Goal: Navigation & Orientation: Find specific page/section

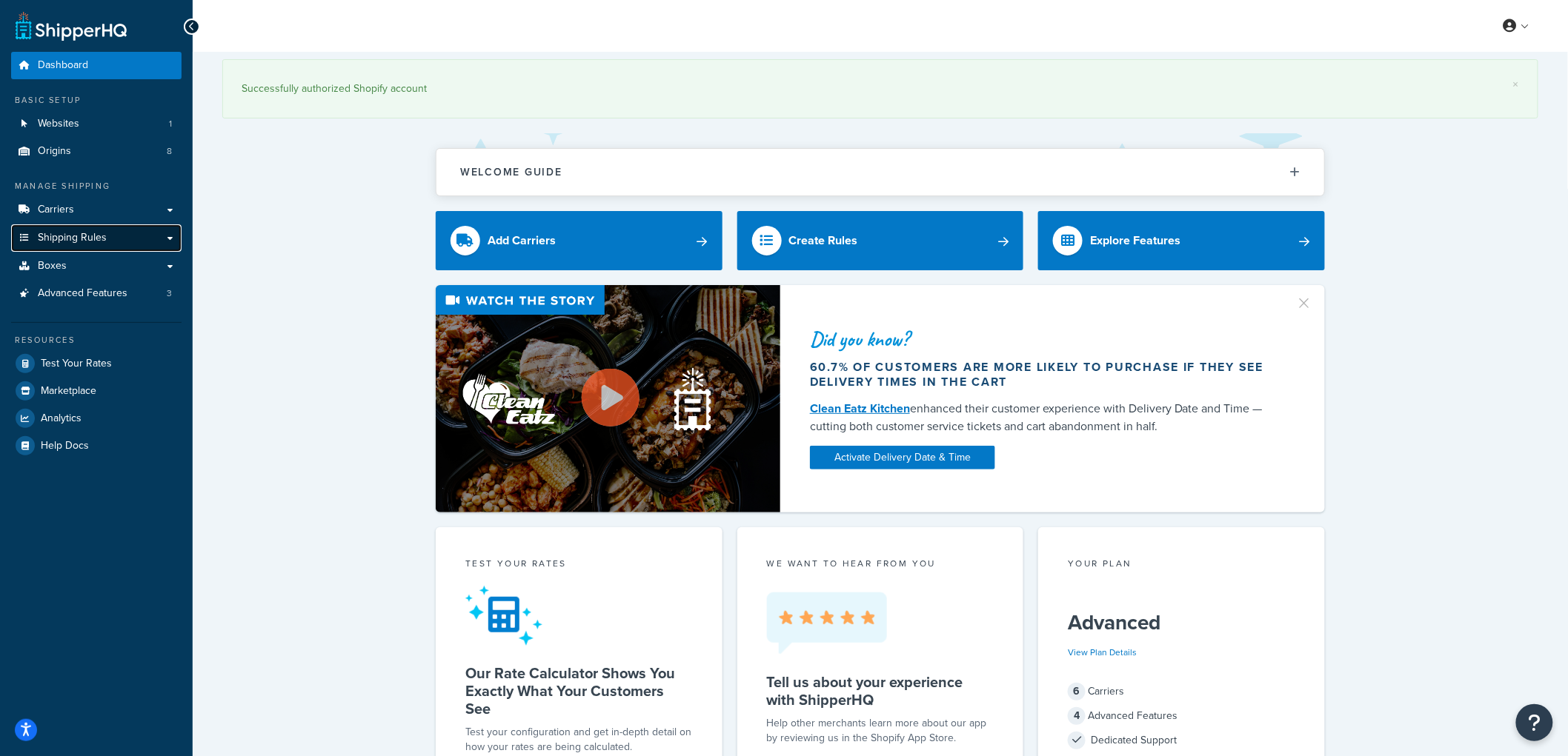
click at [105, 240] on span "Shipping Rules" at bounding box center [72, 239] width 69 height 13
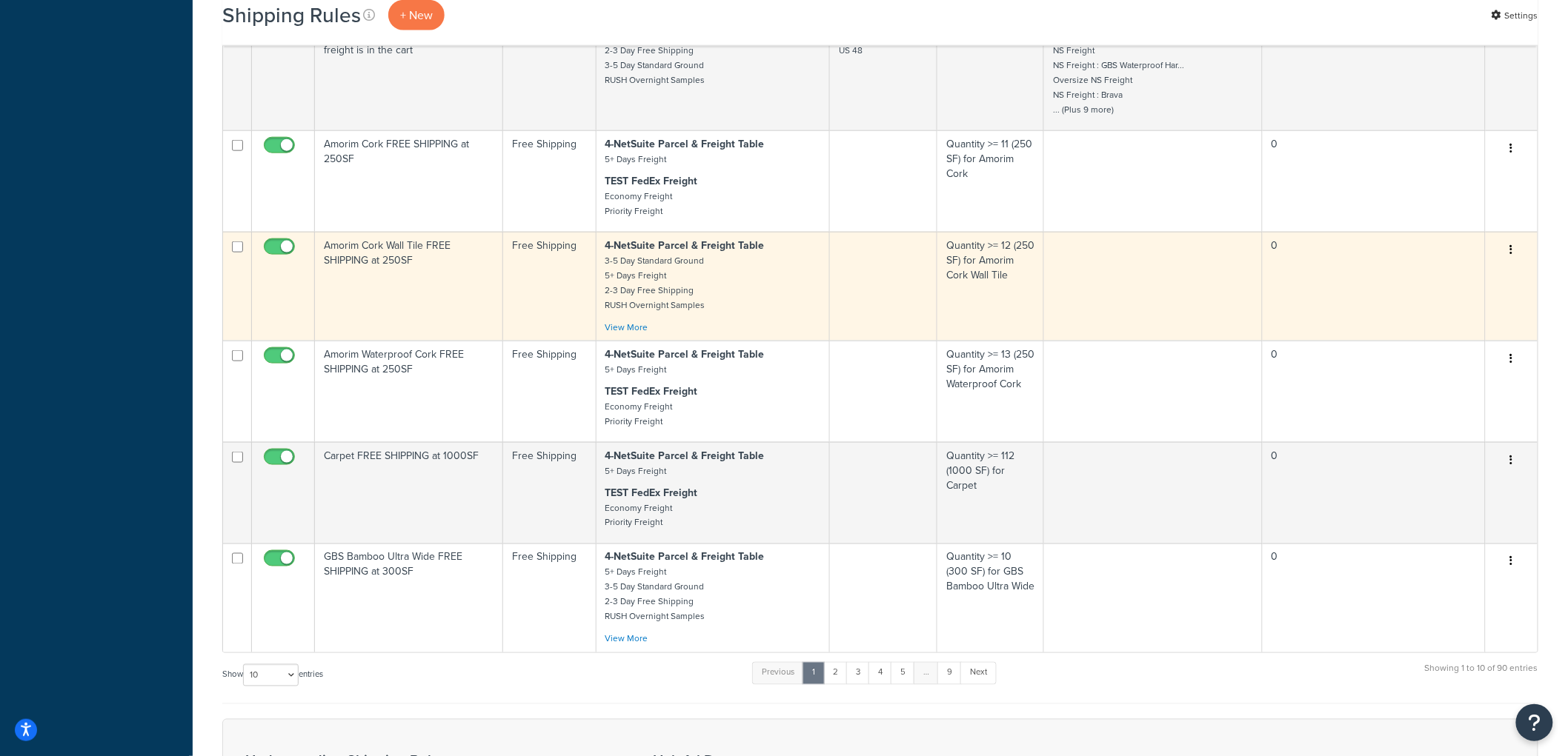
scroll to position [995, 0]
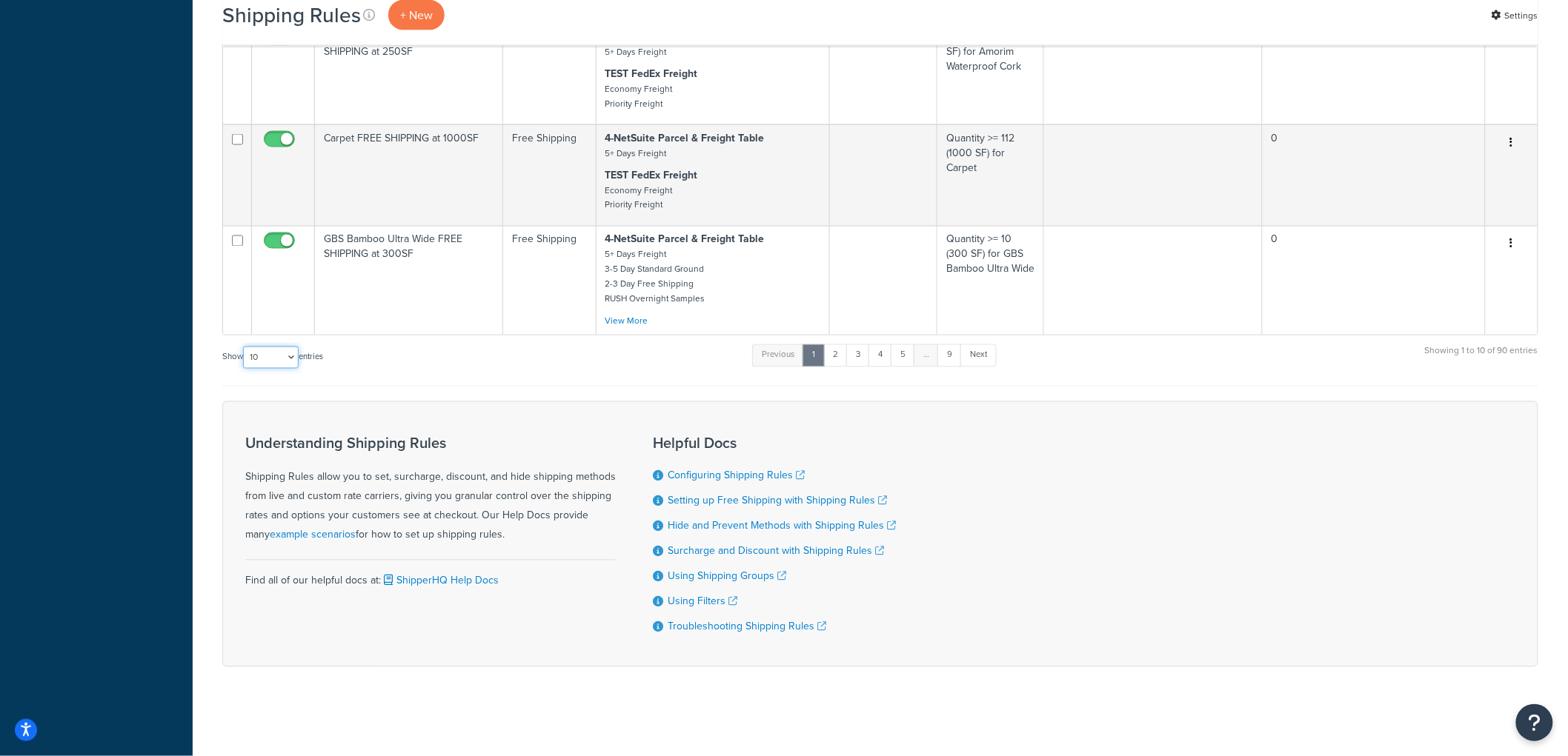
click at [254, 352] on select "10 15 25 50 100 1000" at bounding box center [271, 358] width 56 height 22
select select "100"
click at [244, 347] on select "10 15 25 50 100 1000" at bounding box center [271, 358] width 56 height 22
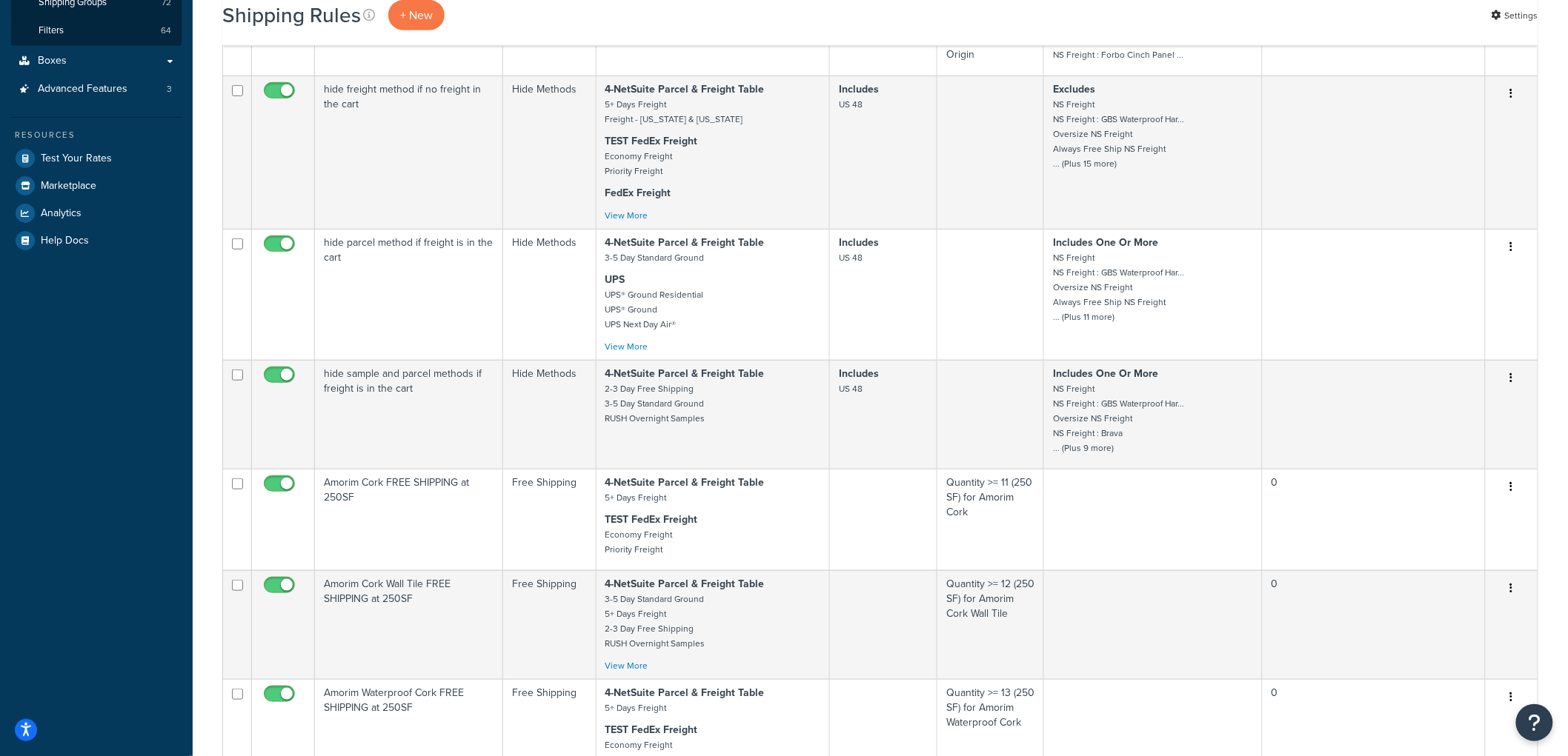
scroll to position [0, 0]
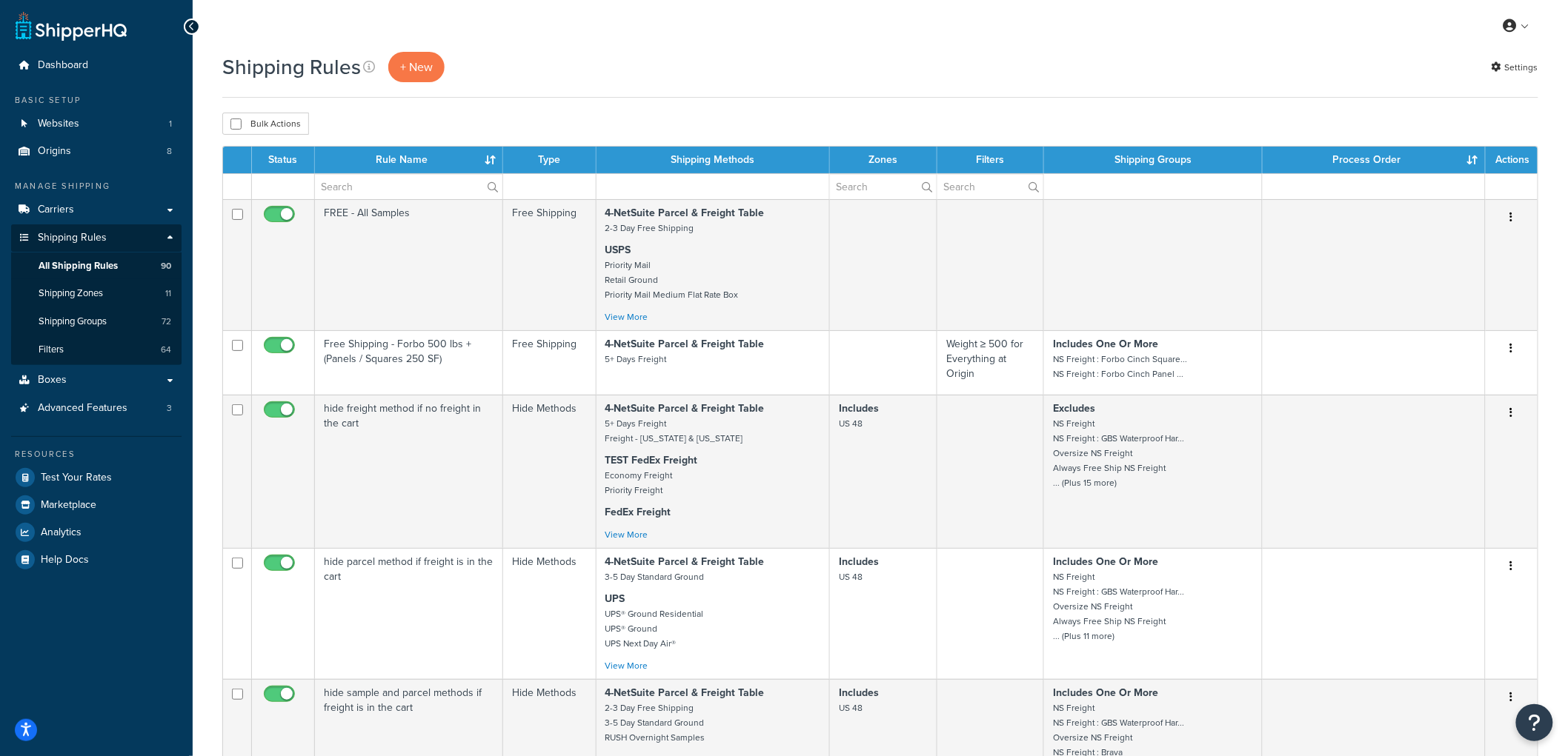
click at [1032, 92] on div "Shipping Rules + New Settings" at bounding box center [880, 75] width 1316 height 46
click at [85, 115] on link "Websites 1" at bounding box center [96, 124] width 170 height 27
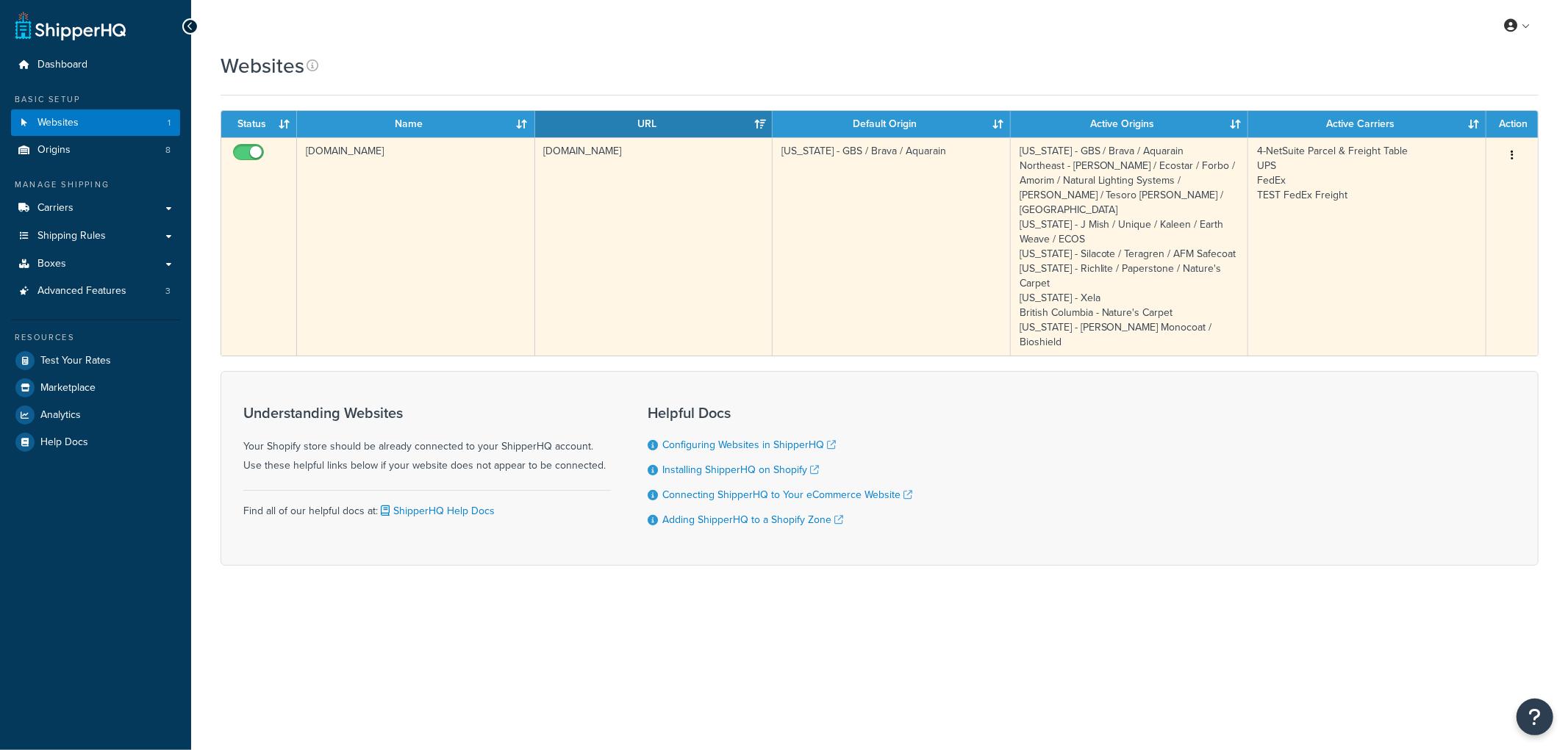
click at [335, 221] on td "2efe0d-3.myshopify.com" at bounding box center [417, 247] width 239 height 219
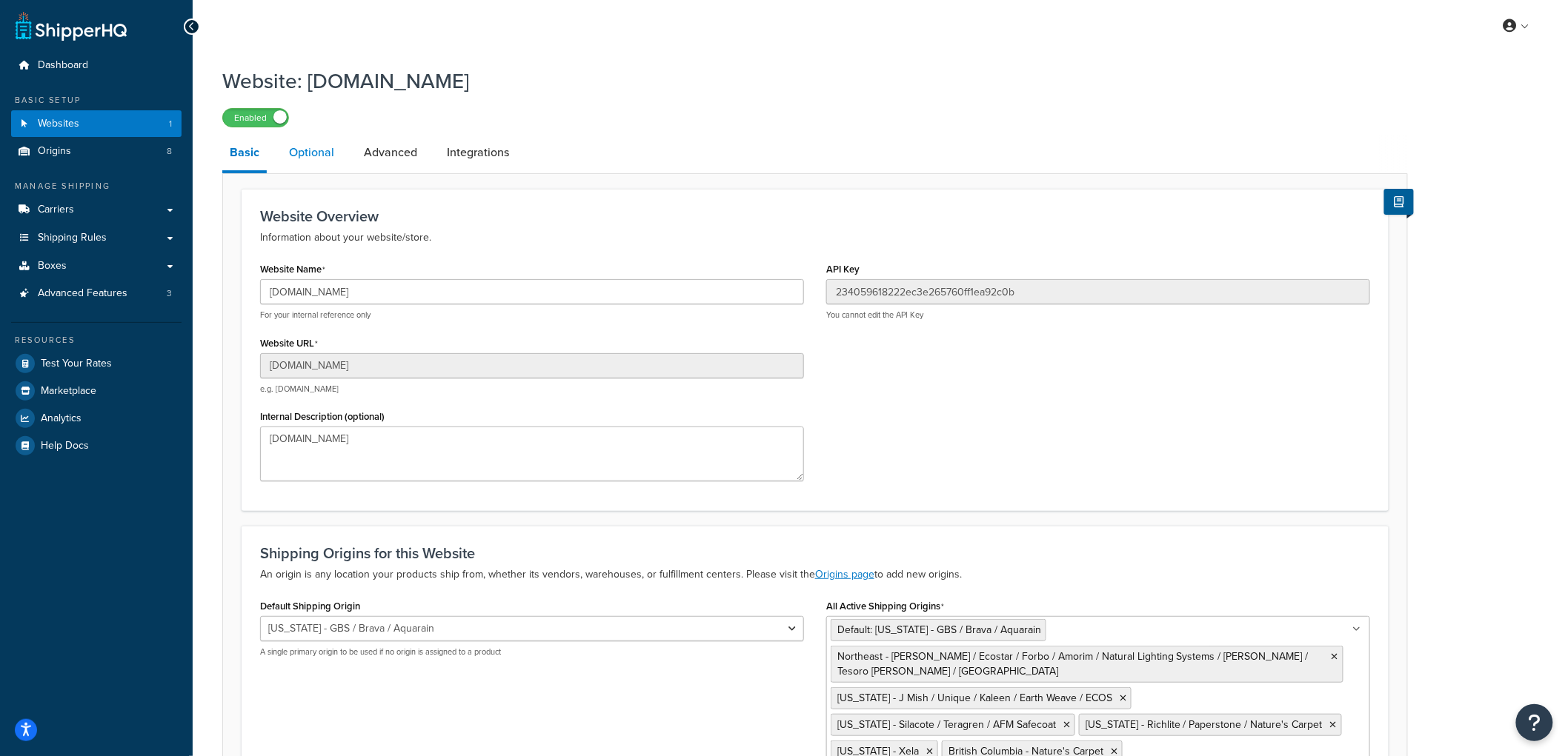
click at [290, 145] on link "Optional" at bounding box center [312, 152] width 60 height 36
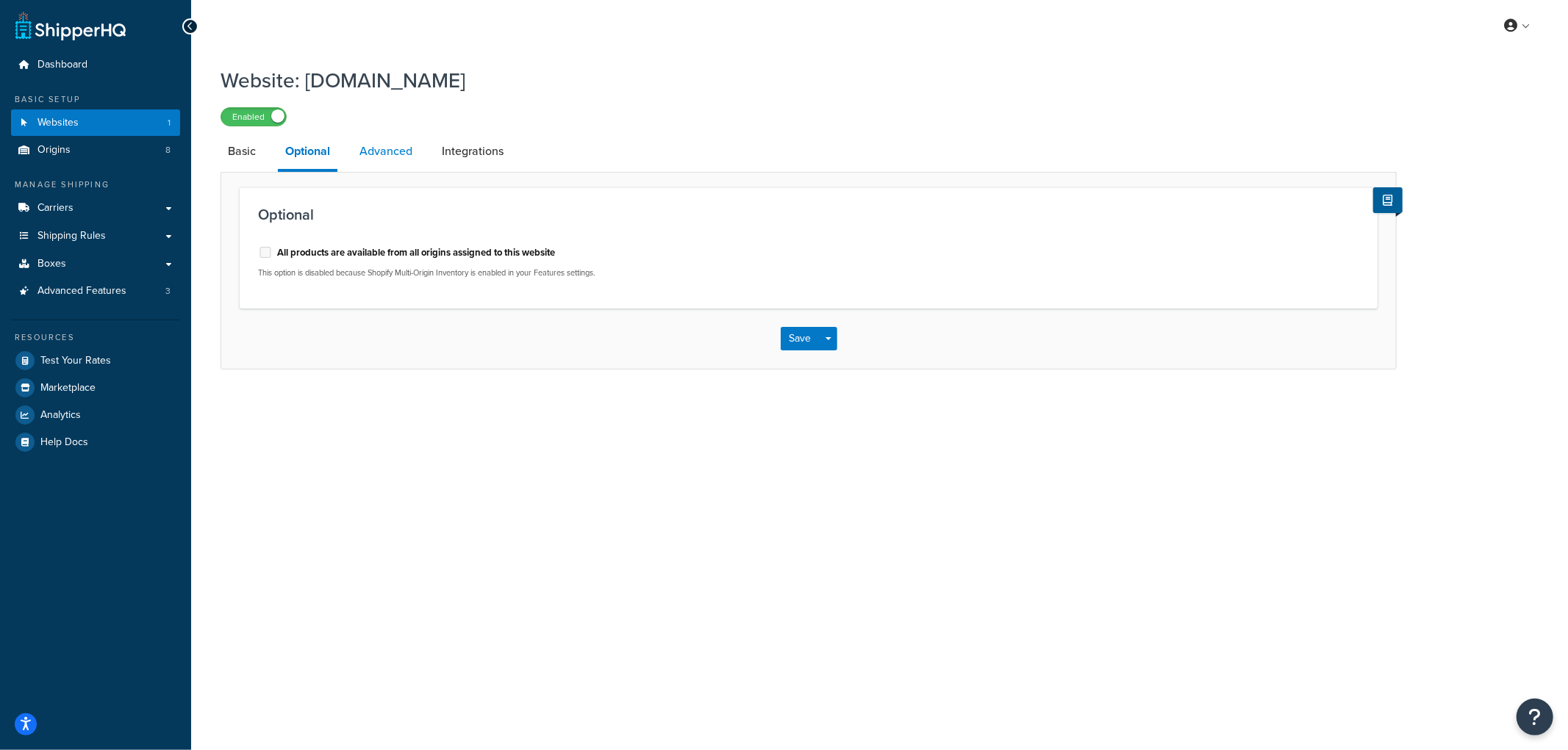
click at [391, 149] on link "Advanced" at bounding box center [386, 151] width 68 height 35
click at [456, 147] on link "Integrations" at bounding box center [473, 151] width 77 height 35
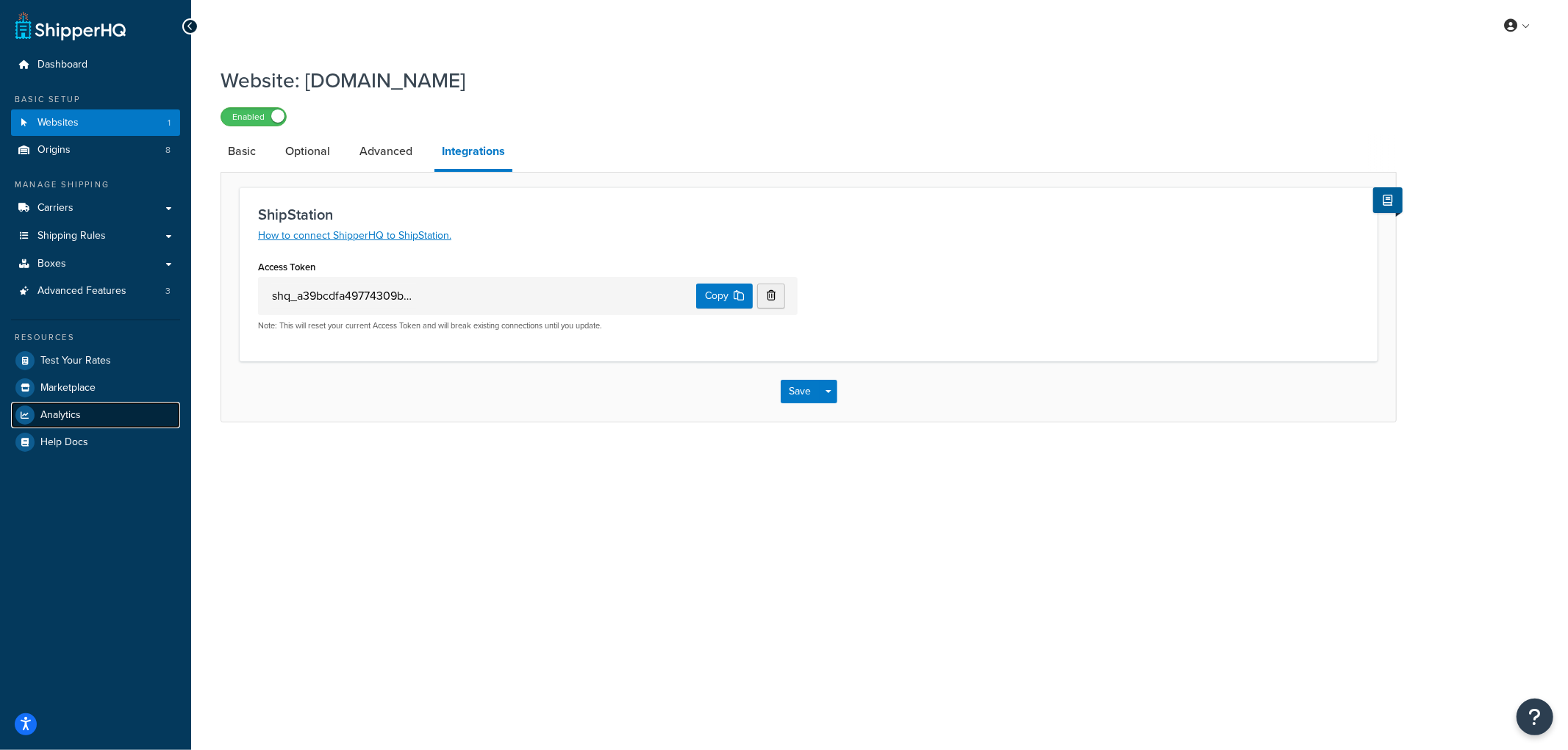
click at [100, 408] on link "Analytics" at bounding box center [95, 415] width 169 height 26
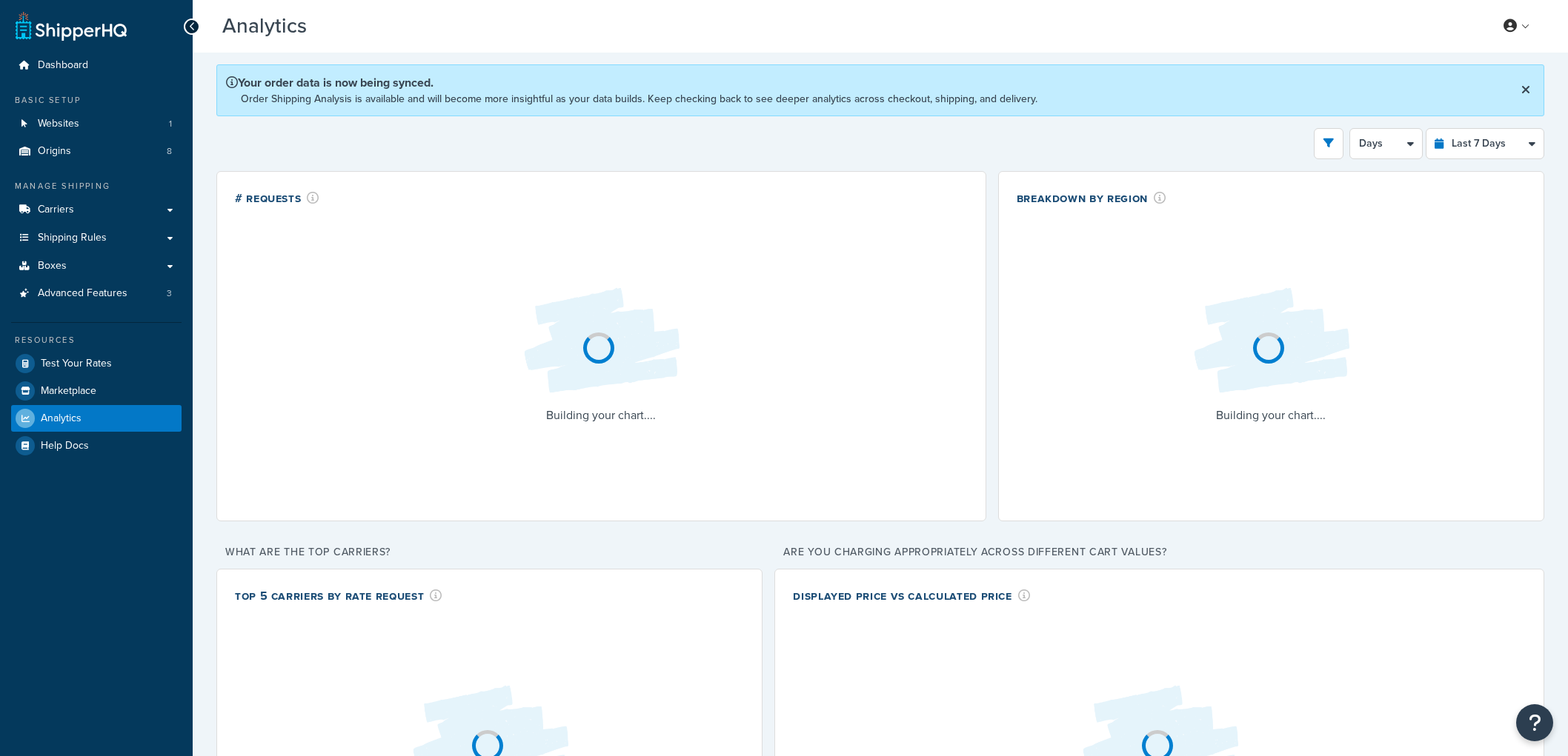
select select "last_7_days"
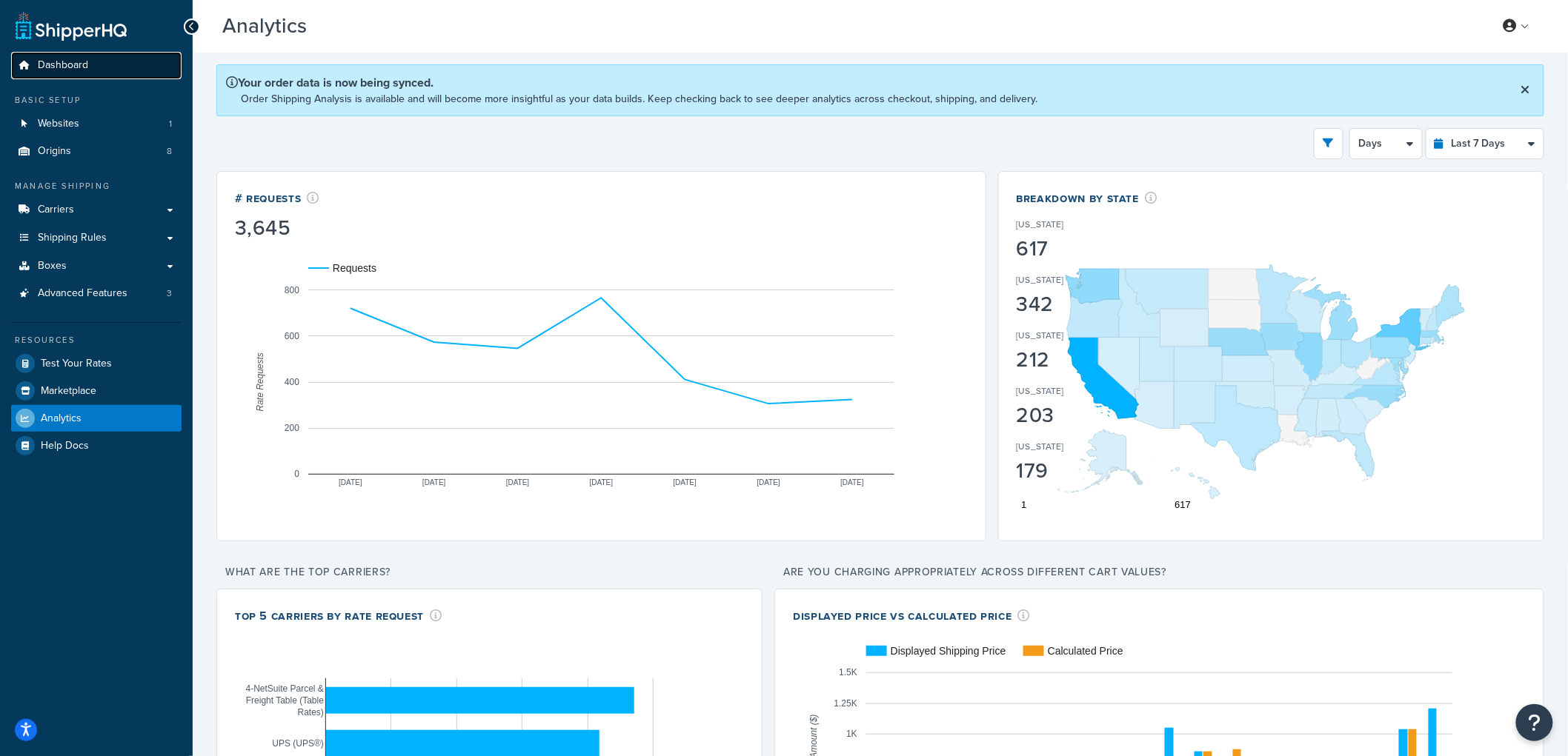
click at [106, 60] on link "Dashboard" at bounding box center [96, 66] width 170 height 27
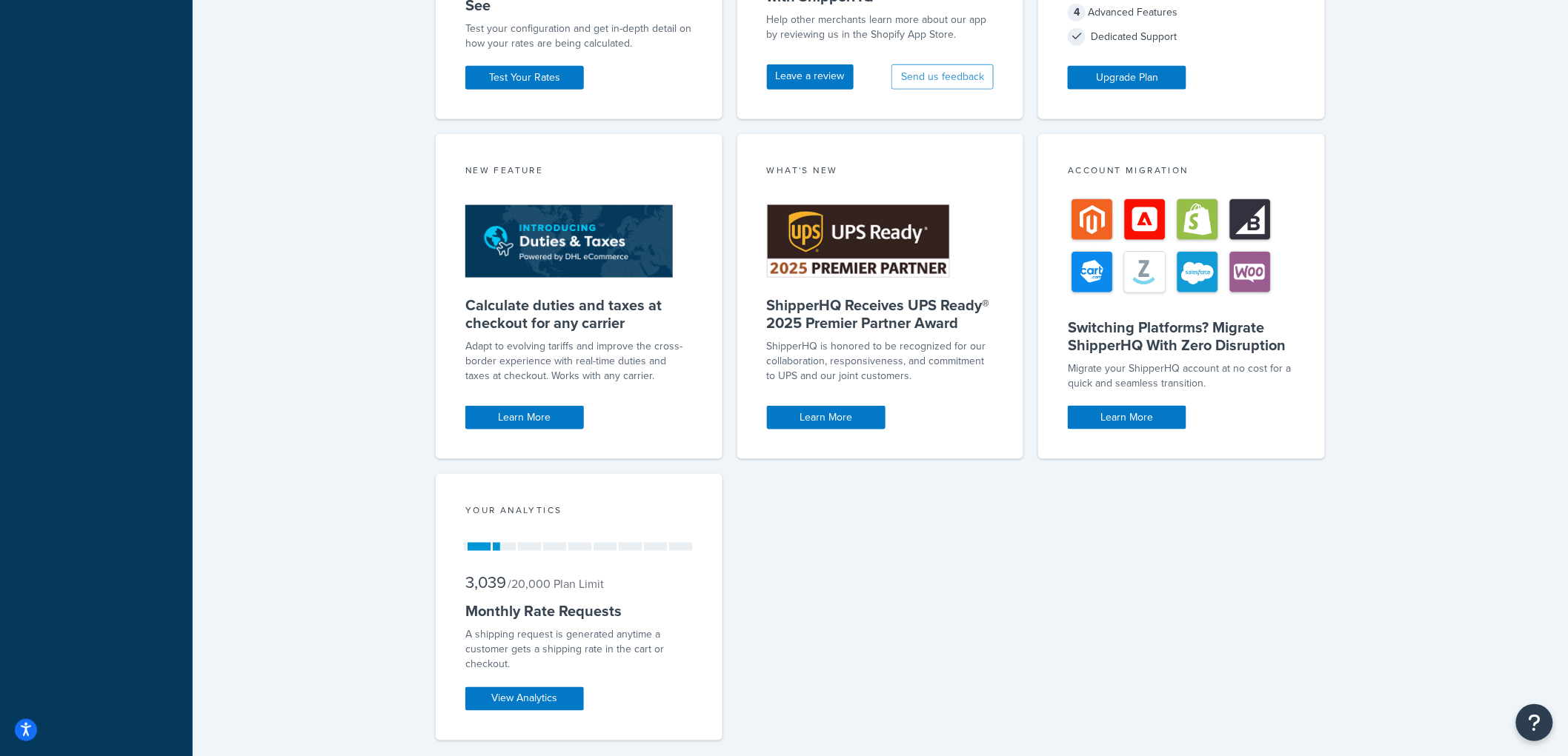
scroll to position [667, 0]
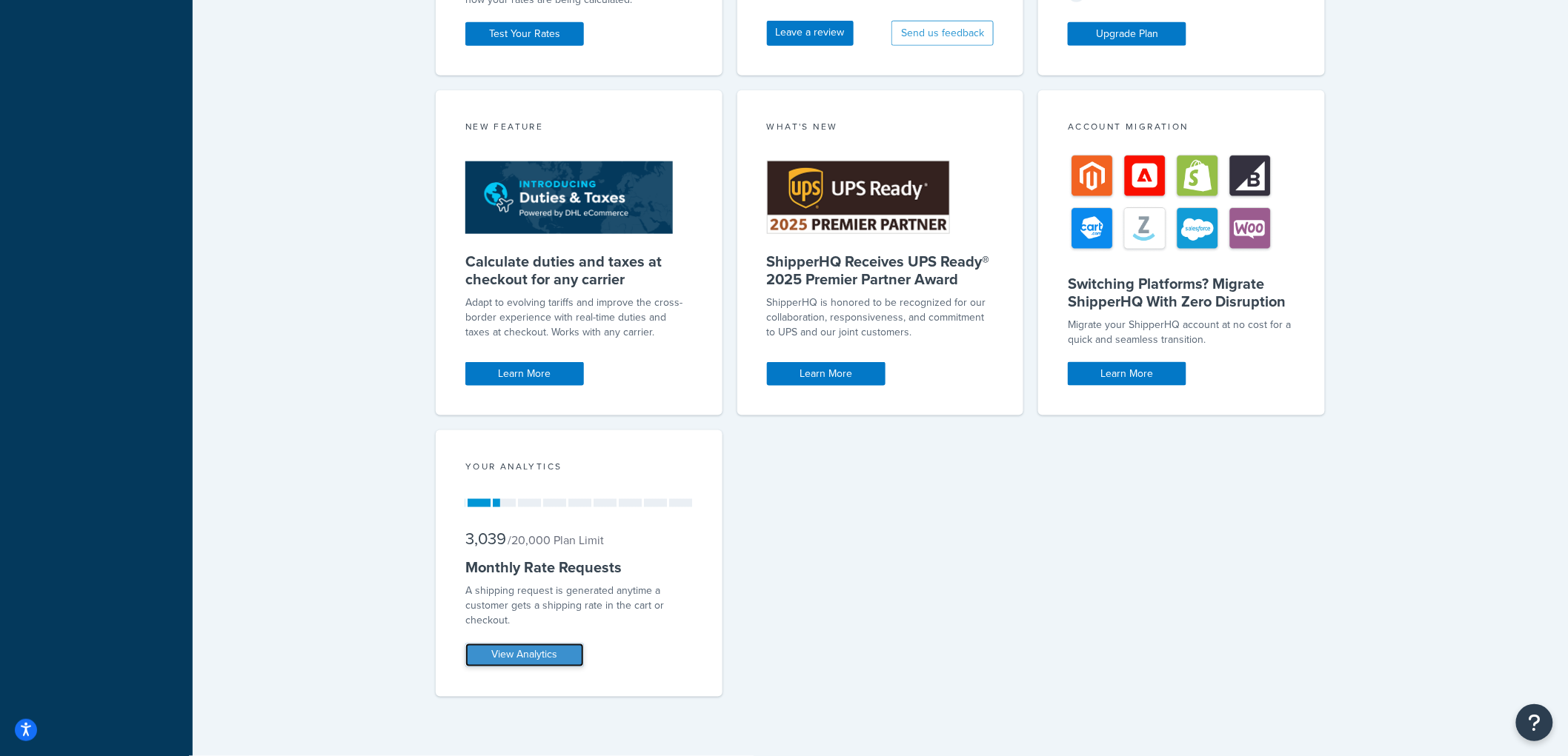
click at [544, 652] on link "View Analytics" at bounding box center [525, 656] width 118 height 24
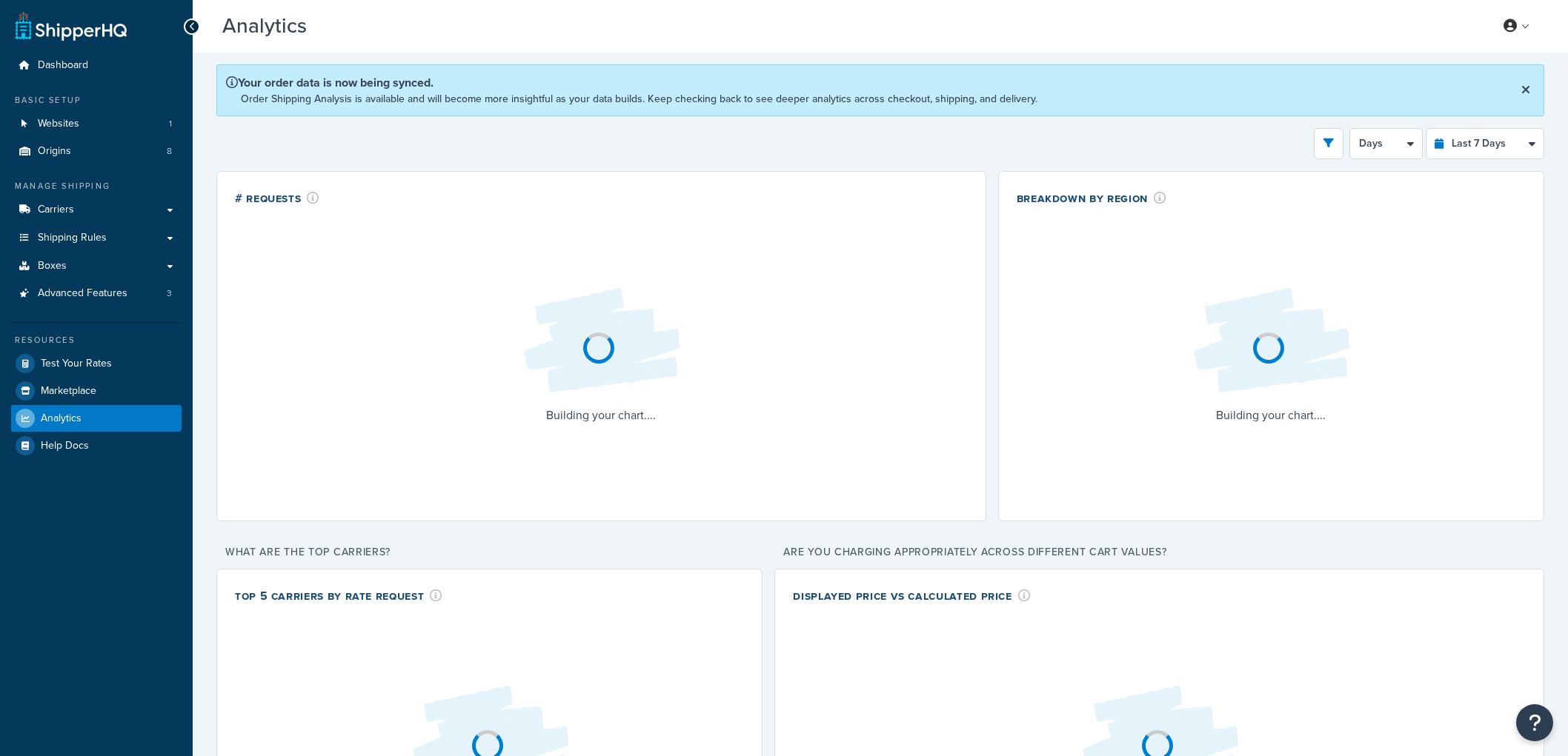
select select "last_7_days"
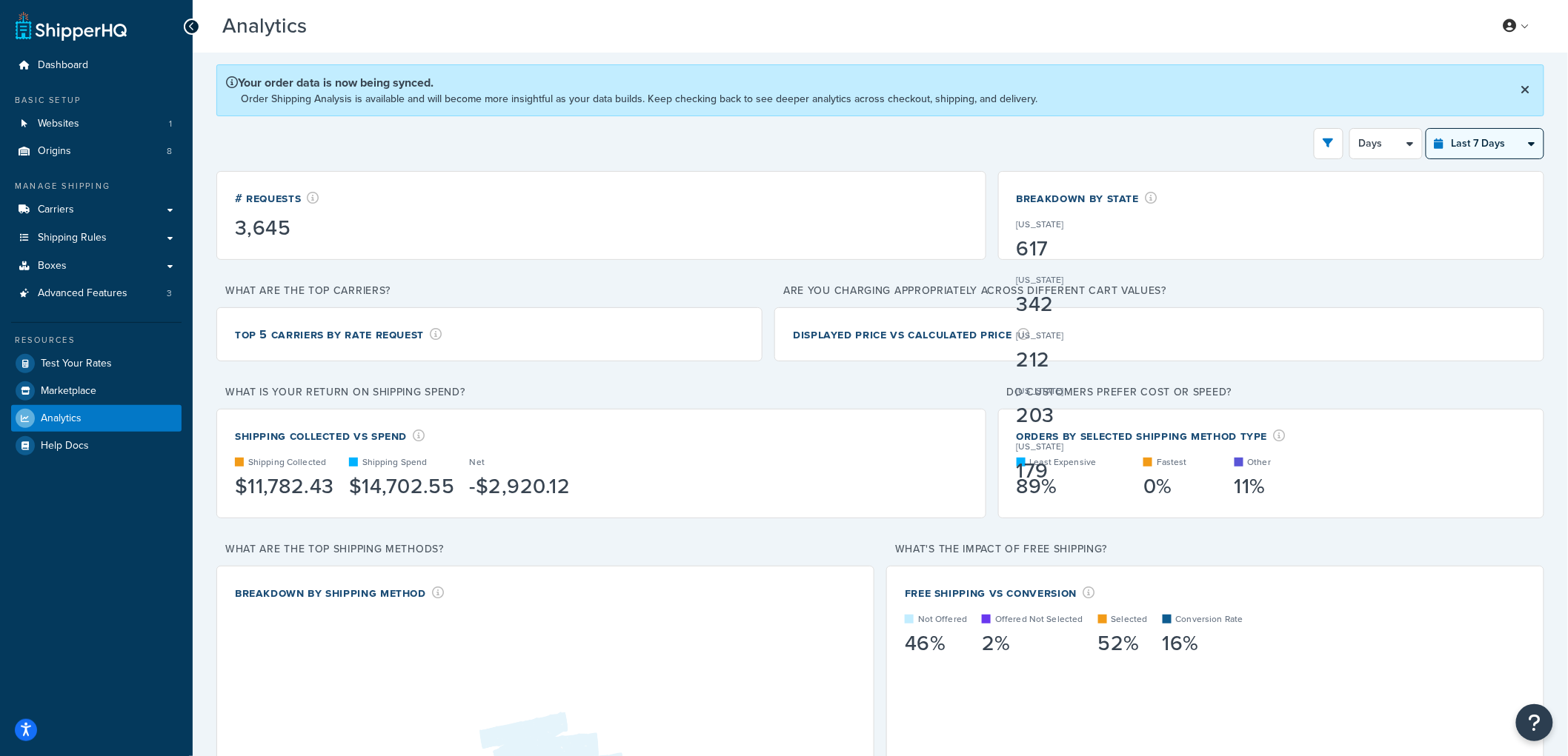
click at [1461, 133] on select "Last 24 Hours Last 7 Days Last 30 Days Last 3 Months Last 6 Months Last 12 Mont…" at bounding box center [1485, 144] width 117 height 30
click at [1276, 138] on div "Filters Website 2efe0d-3.myshopify.com Destination United States United Kingdom…" at bounding box center [879, 144] width 1327 height 31
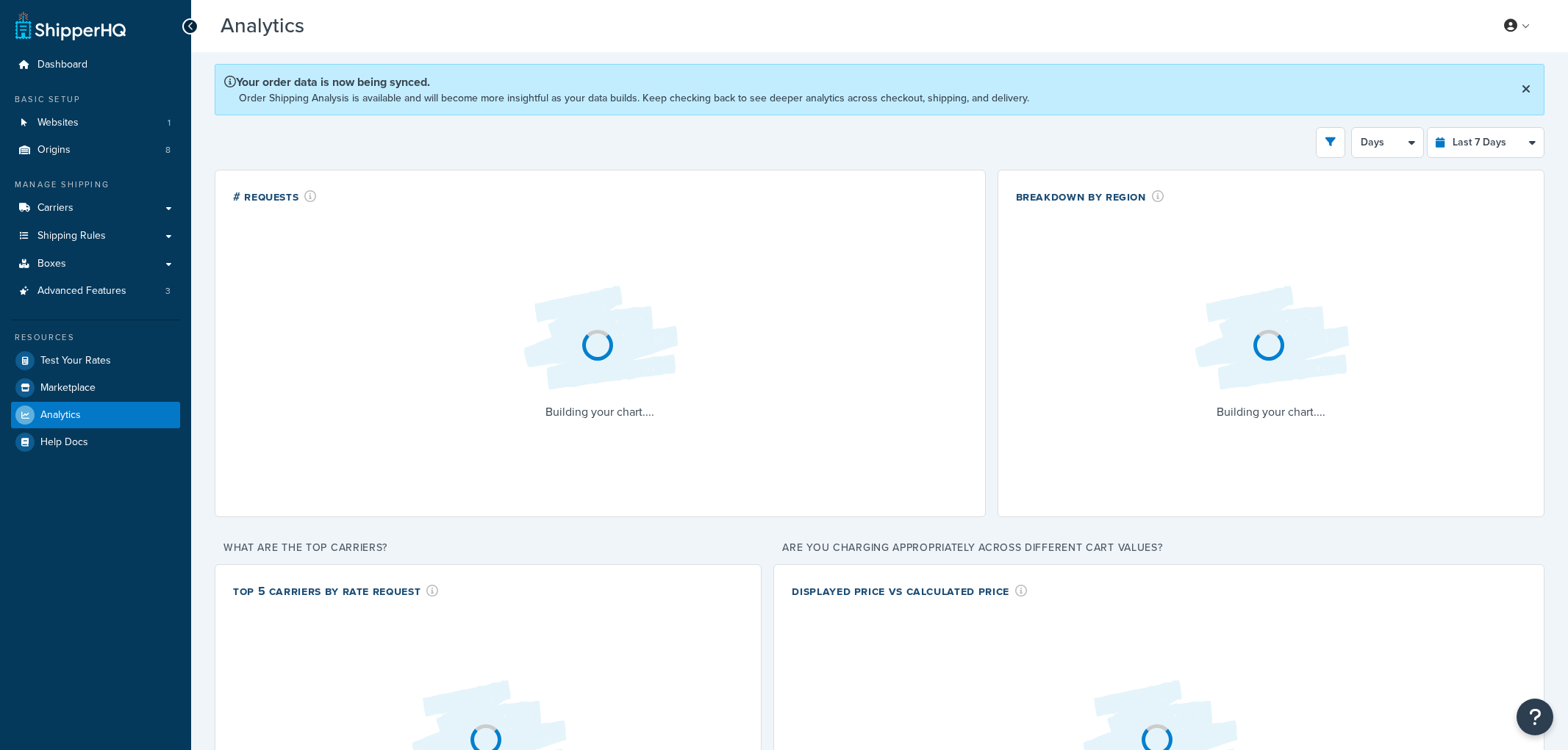
select select "last_7_days"
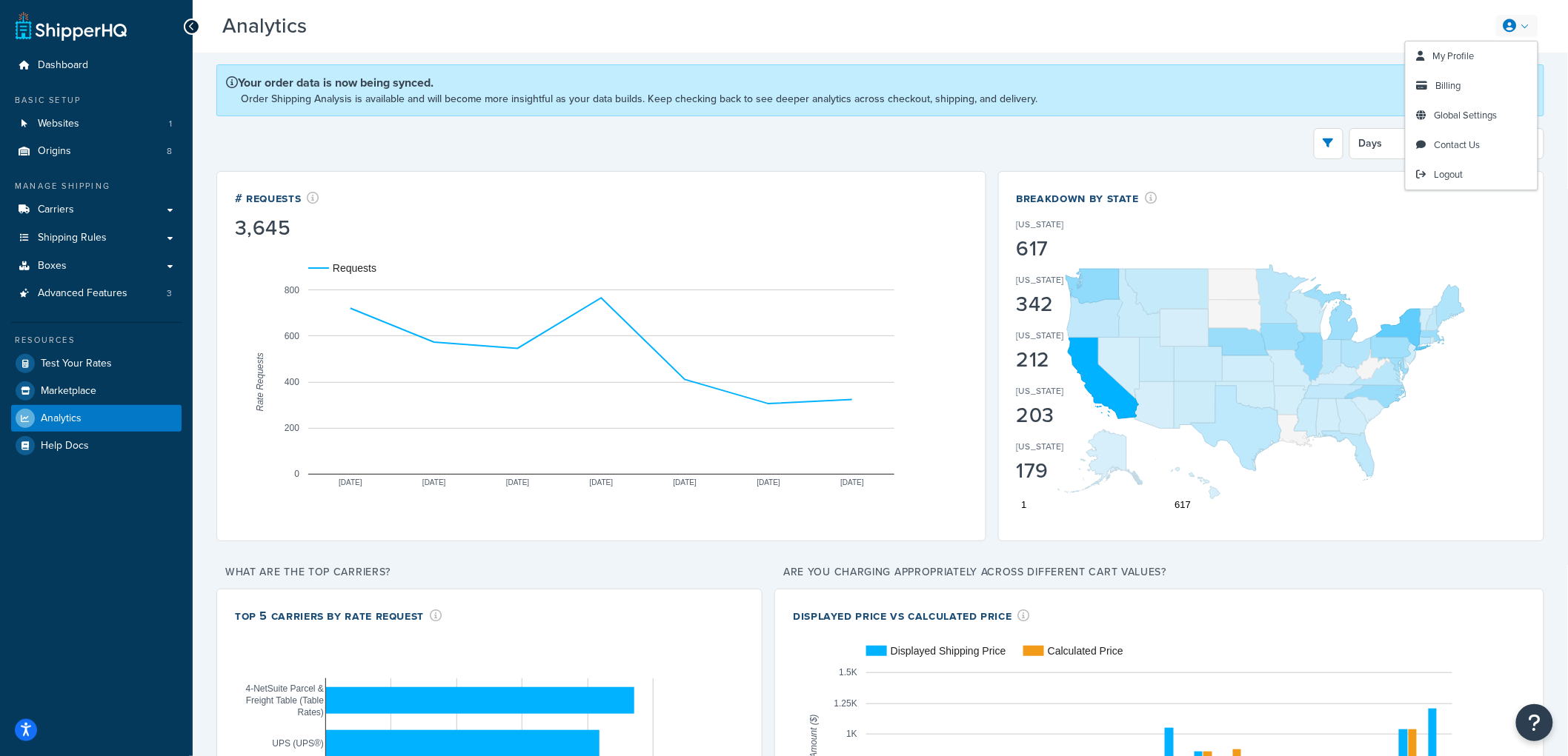
click at [1510, 26] on icon at bounding box center [1510, 26] width 14 height 14
click at [887, 131] on div "Filters Website 2efe0d-3.myshopify.com Destination United States United Kingdom…" at bounding box center [879, 144] width 1327 height 31
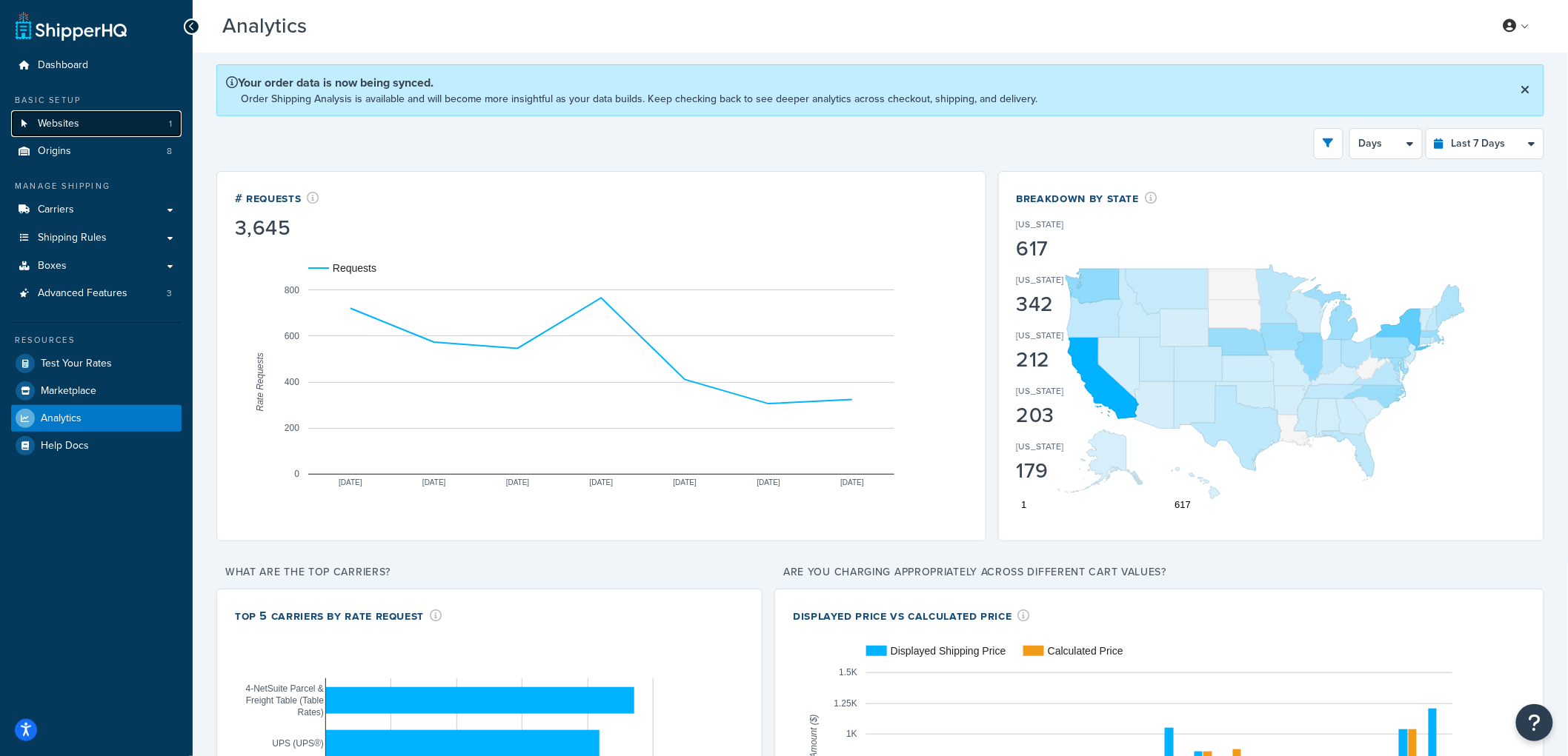
click at [127, 126] on link "Websites 1" at bounding box center [96, 124] width 170 height 27
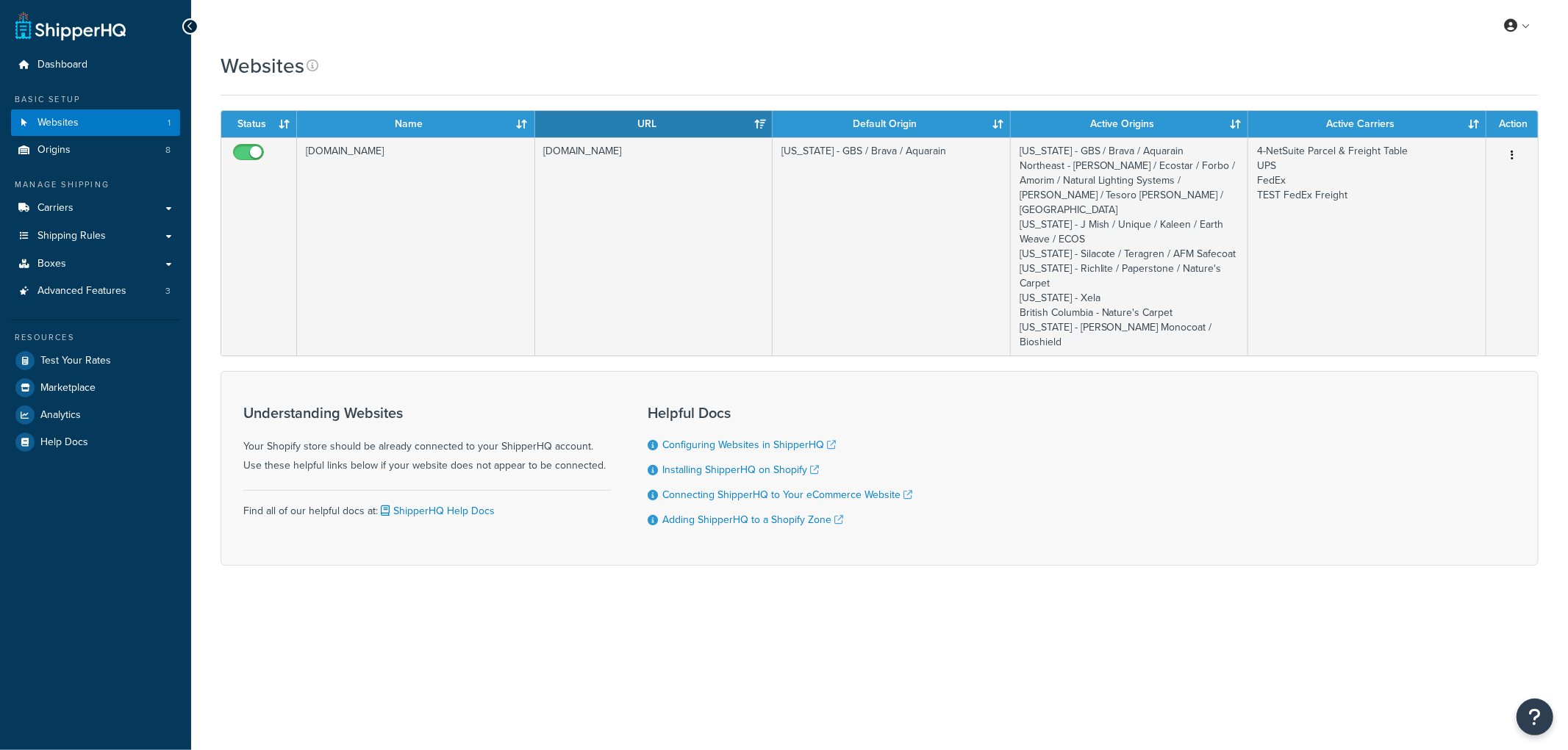
click at [471, 243] on td "[DOMAIN_NAME]" at bounding box center [417, 247] width 239 height 219
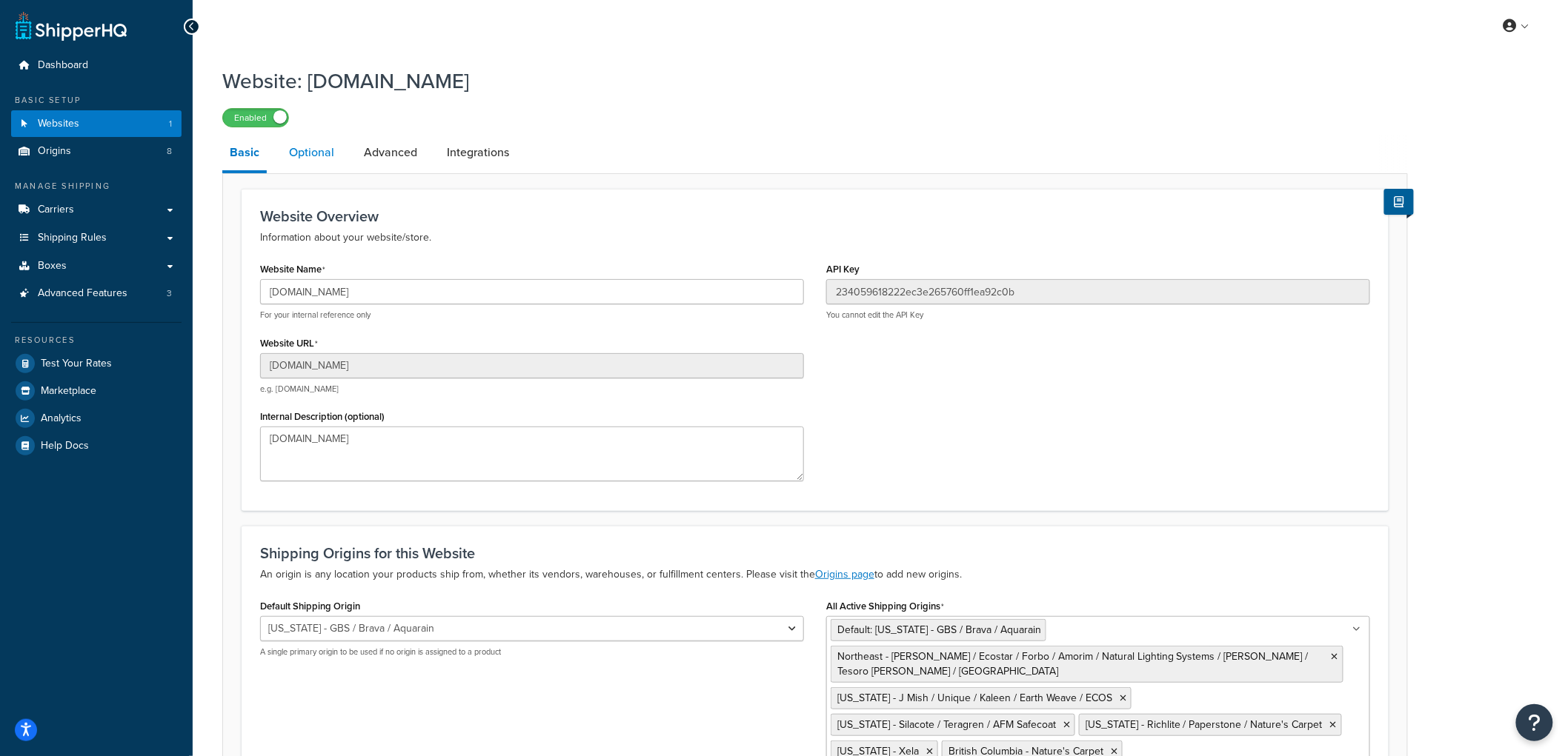
click at [333, 153] on link "Optional" at bounding box center [312, 152] width 60 height 36
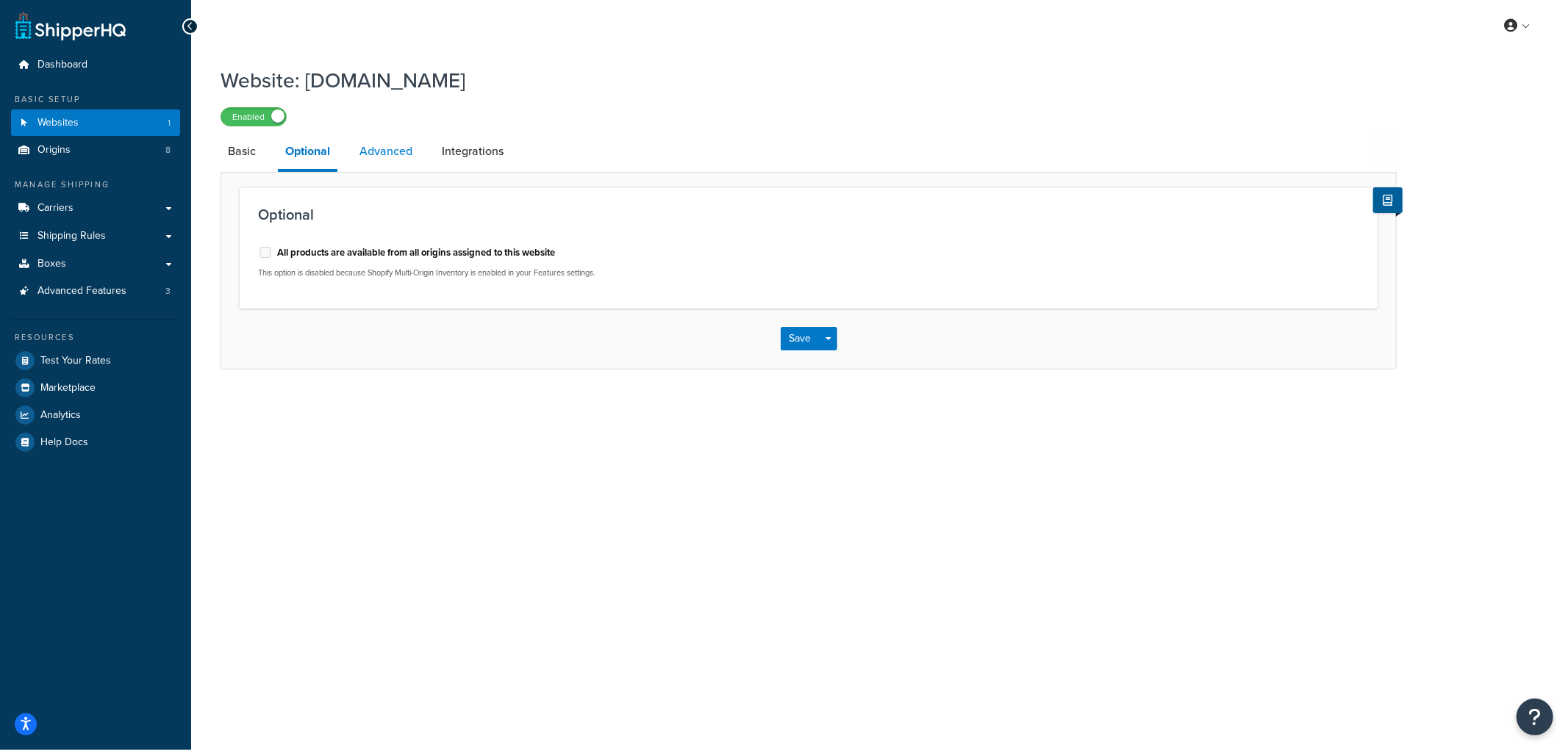
click at [385, 160] on link "Advanced" at bounding box center [386, 151] width 68 height 35
click at [486, 159] on link "Integrations" at bounding box center [473, 151] width 77 height 35
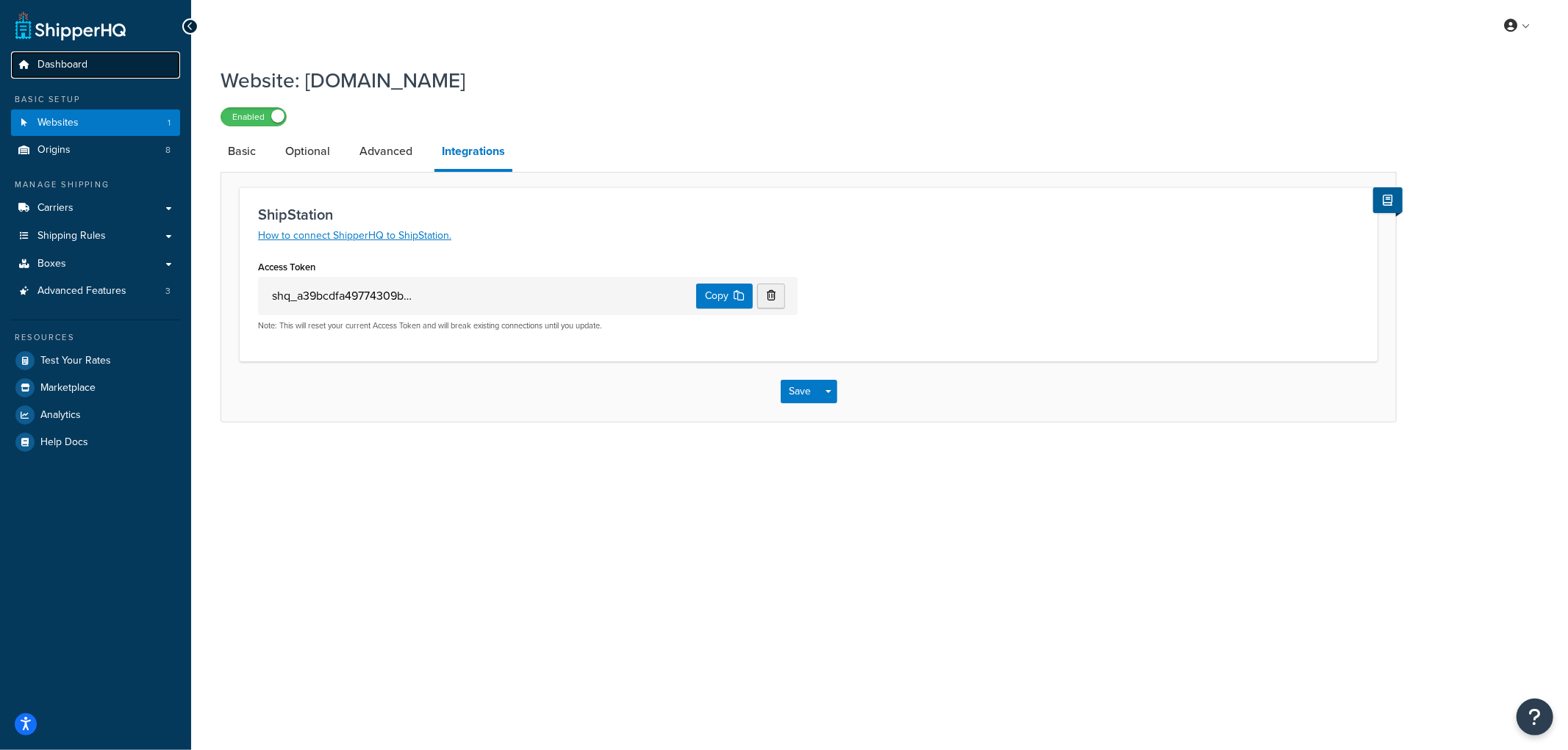
click at [74, 68] on span "Dashboard" at bounding box center [61, 65] width 50 height 13
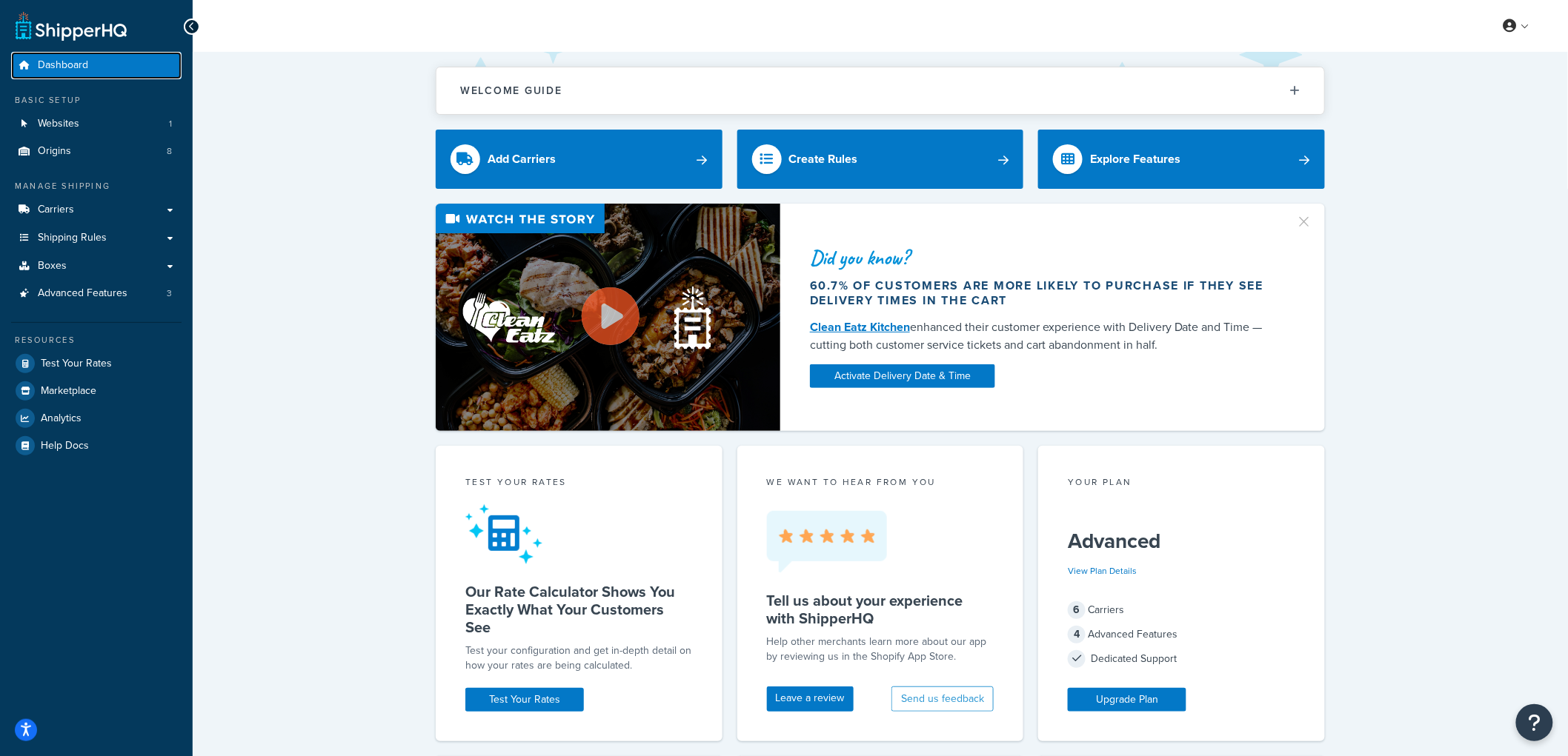
click at [68, 69] on span "Dashboard" at bounding box center [62, 66] width 50 height 13
